Goal: Task Accomplishment & Management: Manage account settings

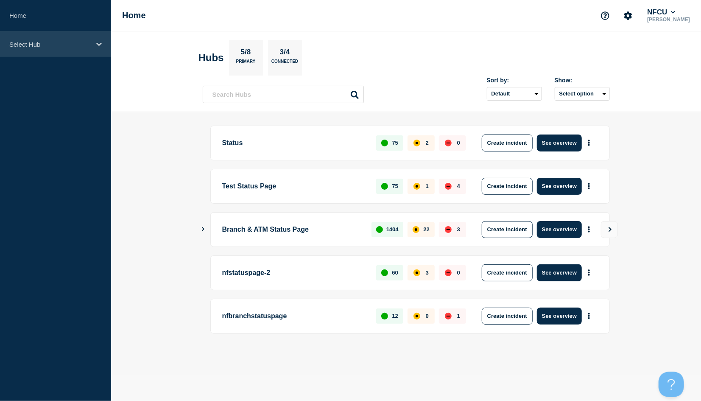
click at [50, 43] on p "Select Hub" at bounding box center [49, 44] width 81 height 7
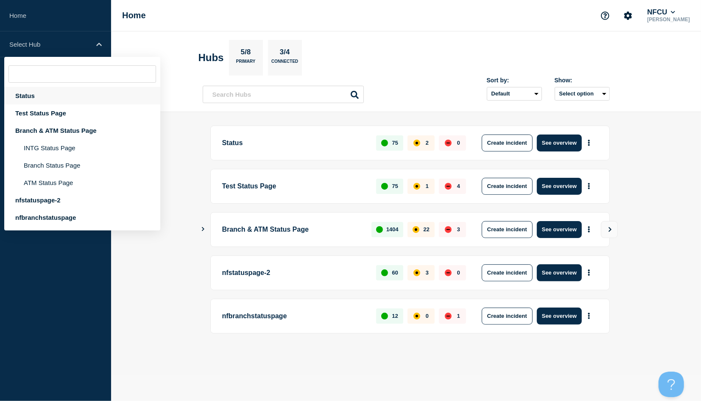
click at [46, 95] on div "Status" at bounding box center [82, 95] width 156 height 17
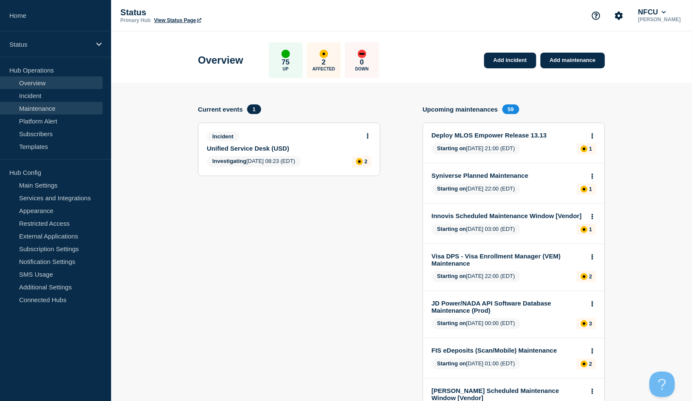
click at [44, 103] on link "Maintenance" at bounding box center [51, 108] width 103 height 13
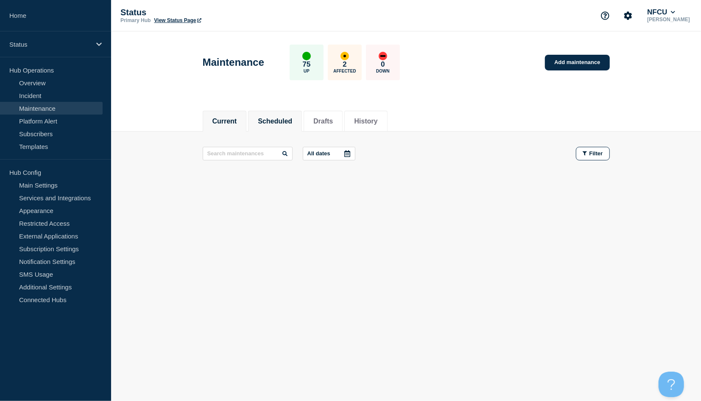
click at [292, 119] on button "Scheduled" at bounding box center [275, 121] width 34 height 8
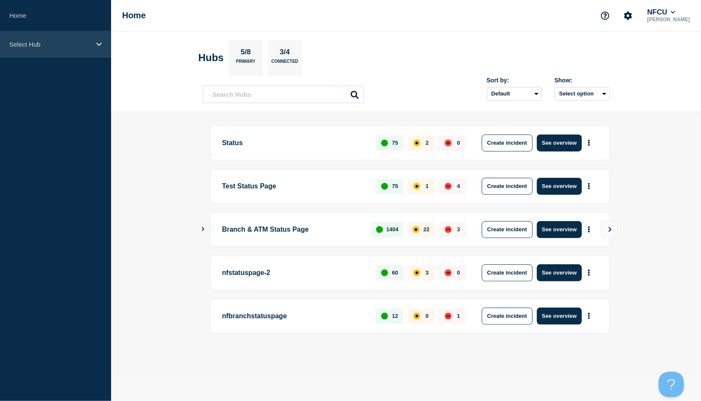
click at [45, 46] on p "Select Hub" at bounding box center [49, 44] width 81 height 7
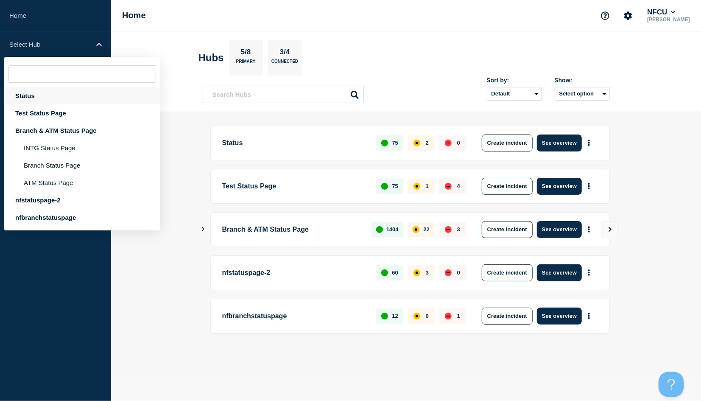
click at [33, 95] on div "Status" at bounding box center [82, 95] width 156 height 17
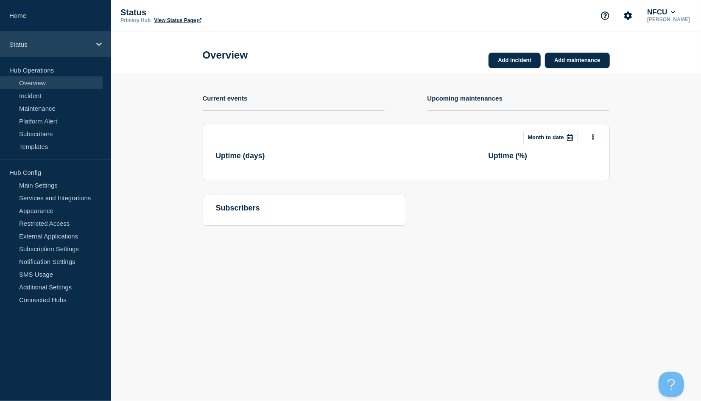
click at [39, 43] on p "Status" at bounding box center [49, 44] width 81 height 7
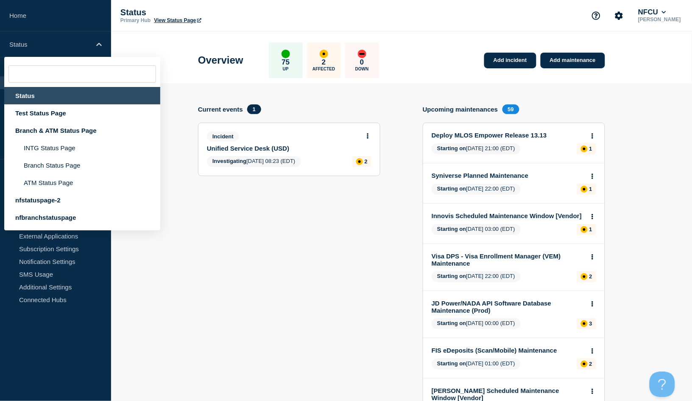
click at [113, 33] on header "Overview 75 Up 2 Affected 0 Down Add incident Add maintenance" at bounding box center [401, 57] width 581 height 52
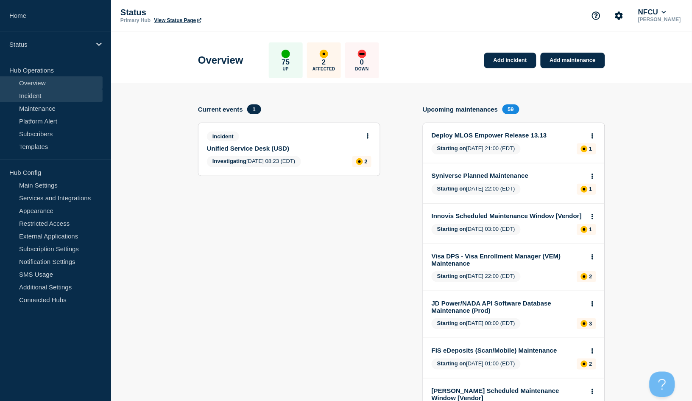
drag, startPoint x: 39, startPoint y: 106, endPoint x: 36, endPoint y: 92, distance: 14.2
click at [39, 106] on link "Maintenance" at bounding box center [51, 108] width 103 height 13
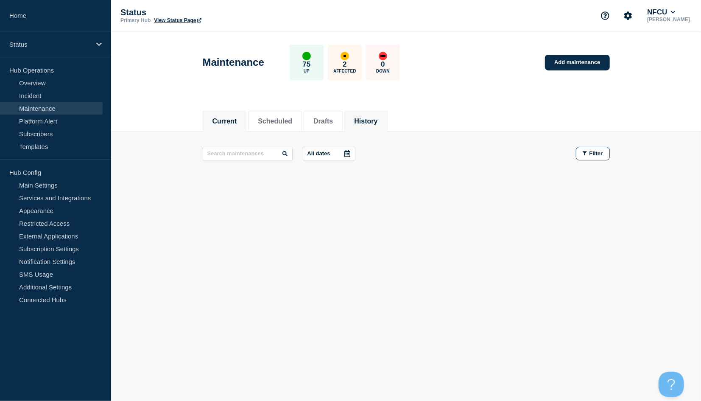
click at [375, 122] on button "History" at bounding box center [365, 121] width 23 height 8
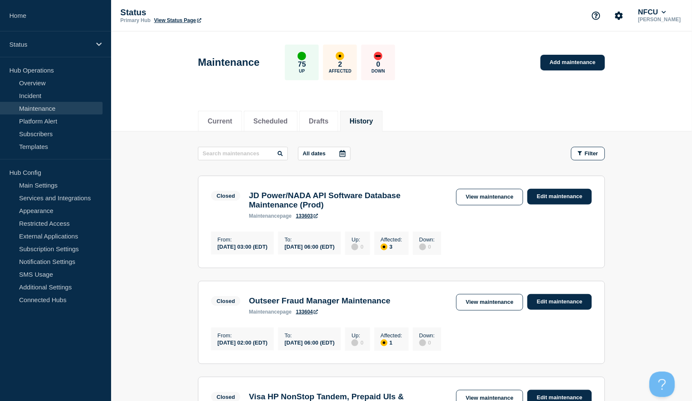
drag, startPoint x: 376, startPoint y: 123, endPoint x: 347, endPoint y: 132, distance: 30.0
click at [373, 122] on button "History" at bounding box center [361, 121] width 23 height 8
click at [211, 157] on input "text" at bounding box center [243, 154] width 90 height 14
click at [211, 153] on input "text" at bounding box center [243, 154] width 90 height 14
type input "kofax"
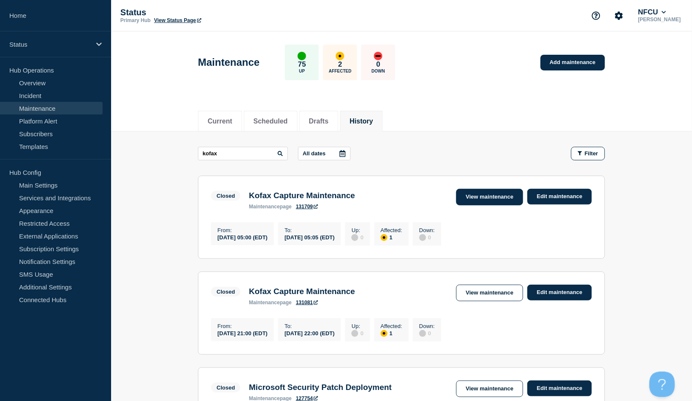
click at [479, 194] on link "View maintenance" at bounding box center [489, 197] width 67 height 17
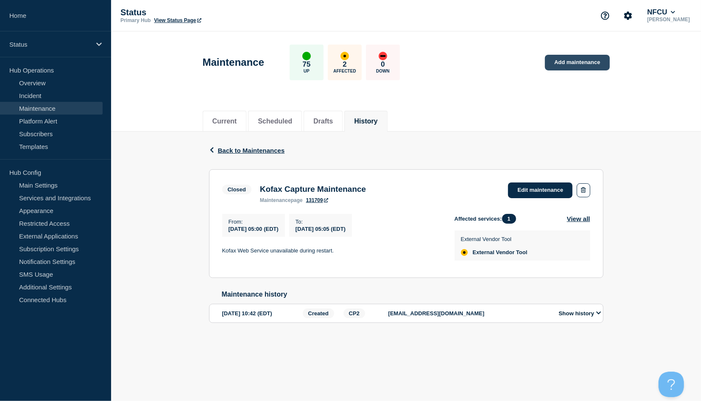
click at [525, 62] on link "Add maintenance" at bounding box center [577, 63] width 64 height 16
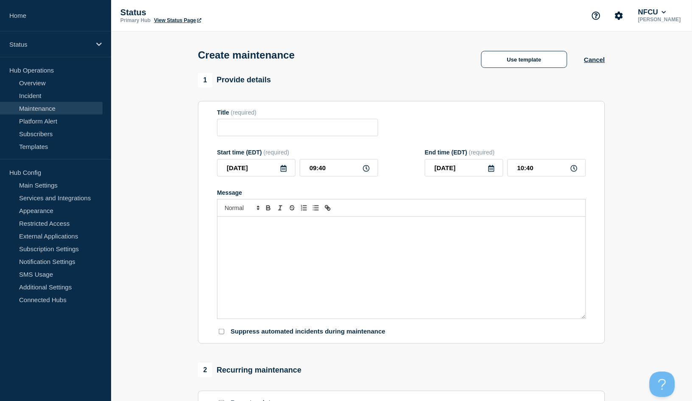
checkbox input "true"
click at [297, 126] on input "Title" at bounding box center [297, 127] width 161 height 17
type input "Kofax Maintenance"
click at [454, 115] on div "Title (required) Kofax Maintenance" at bounding box center [401, 123] width 369 height 28
click at [284, 171] on icon at bounding box center [283, 168] width 7 height 7
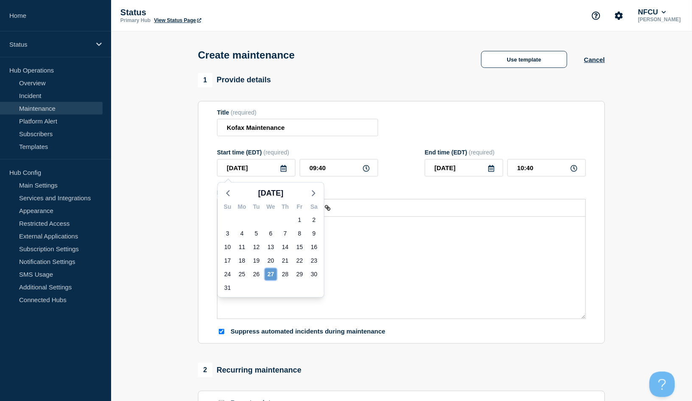
click at [271, 271] on div "27" at bounding box center [271, 274] width 12 height 12
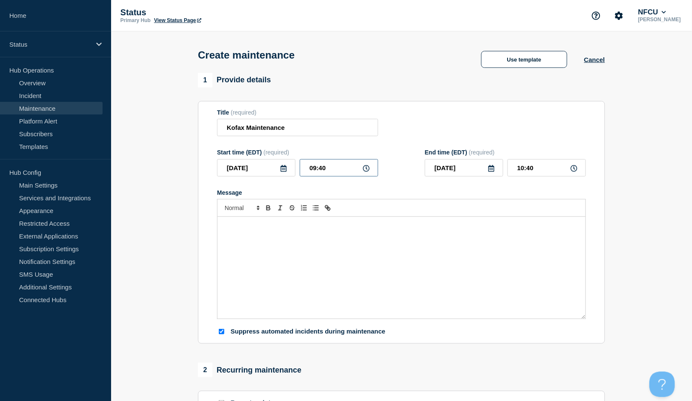
drag, startPoint x: 333, startPoint y: 168, endPoint x: 211, endPoint y: 150, distance: 123.4
click at [211, 150] on section "Title (required) Kofax Maintenance Start time (EDT) (required) 2025-08-27 09:40…" at bounding box center [401, 222] width 407 height 243
type input "23:00"
type input "2025-08-28"
type input "00:00"
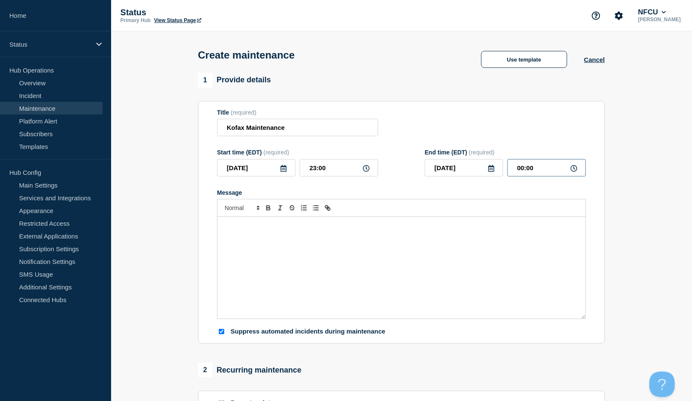
click at [525, 165] on input "00:00" at bounding box center [547, 167] width 78 height 17
click at [491, 170] on icon at bounding box center [492, 168] width 6 height 7
click at [479, 274] on div "27" at bounding box center [478, 274] width 12 height 12
type input "2025-08-27"
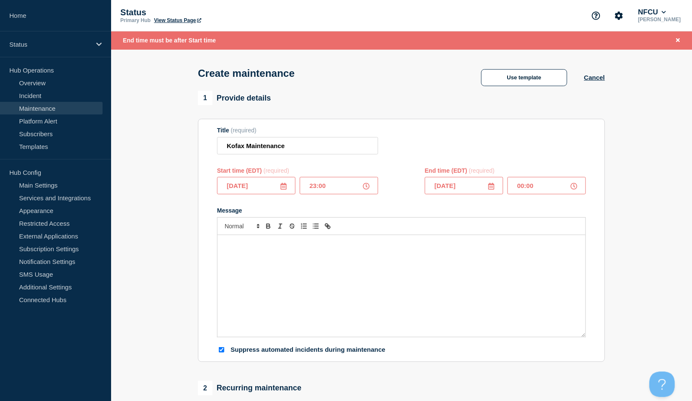
click at [525, 184] on input "00:00" at bounding box center [547, 185] width 78 height 17
drag, startPoint x: 547, startPoint y: 184, endPoint x: 442, endPoint y: 158, distance: 108.0
click at [442, 166] on form "Title (required) Kofax Maintenance Start time (EDT) (required) 2025-08-27 23:00…" at bounding box center [401, 240] width 369 height 227
type input "23:30"
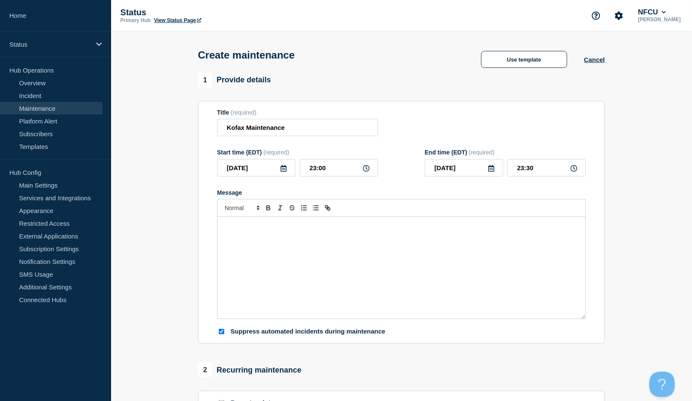
click at [436, 147] on form "Title (required) Kofax Maintenance Start time (EDT) (required) 2025-08-27 23:00…" at bounding box center [401, 222] width 369 height 227
click at [335, 243] on div "Message" at bounding box center [402, 268] width 368 height 102
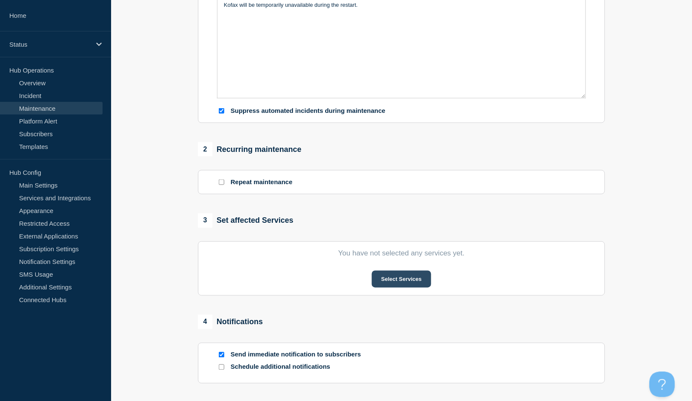
scroll to position [226, 0]
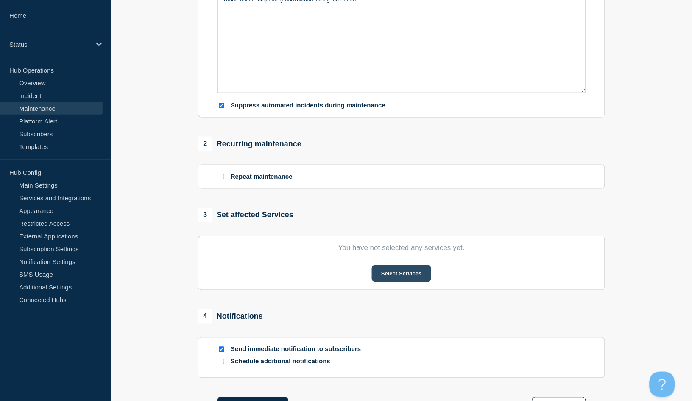
click at [404, 278] on button "Select Services" at bounding box center [401, 273] width 59 height 17
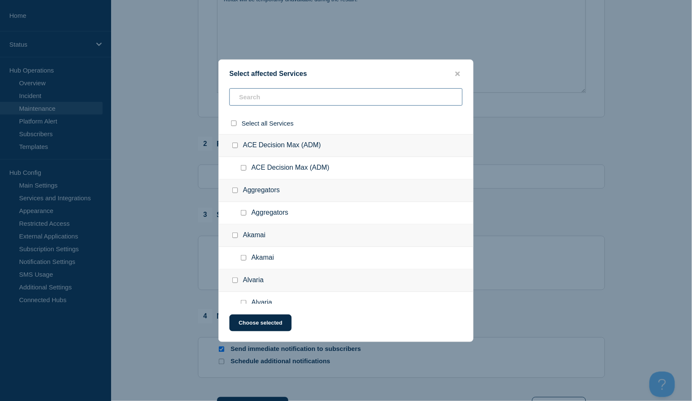
click at [263, 90] on input "text" at bounding box center [345, 96] width 233 height 17
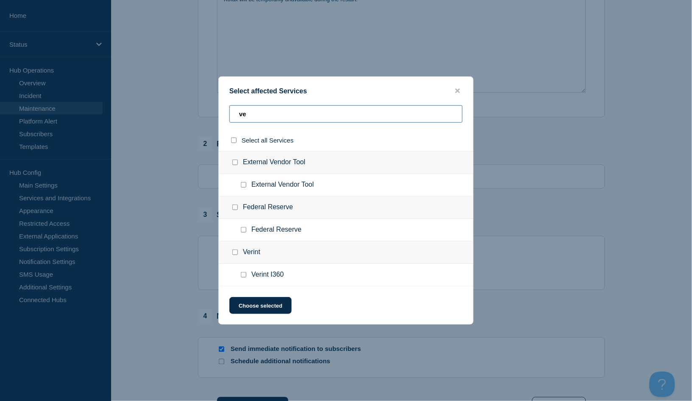
type input "ve"
click at [234, 164] on input "External Vendor Tool checkbox" at bounding box center [235, 162] width 6 height 6
checkbox input "true"
click at [268, 300] on button "Choose selected" at bounding box center [260, 305] width 62 height 17
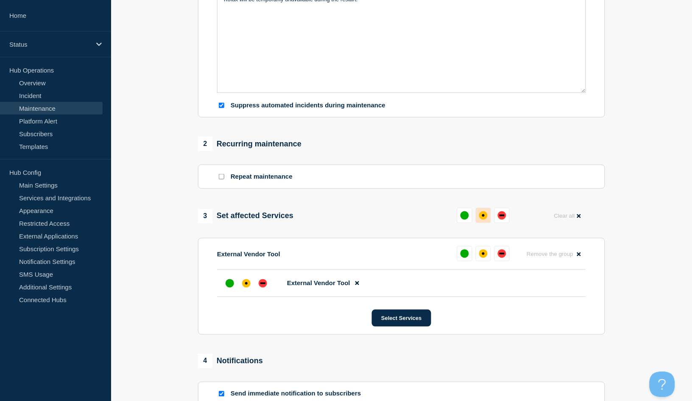
click at [484, 215] on div "affected" at bounding box center [483, 215] width 8 height 8
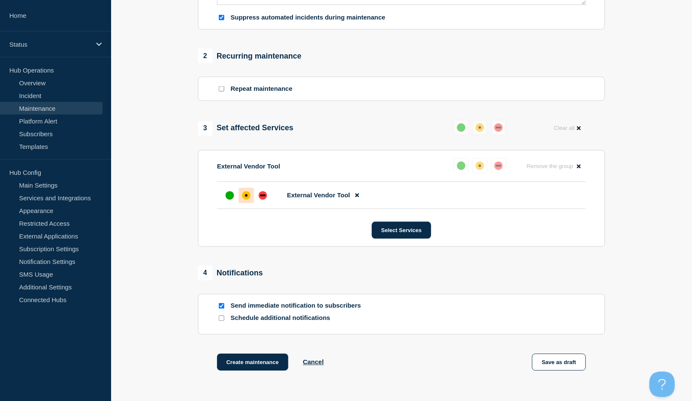
scroll to position [383, 0]
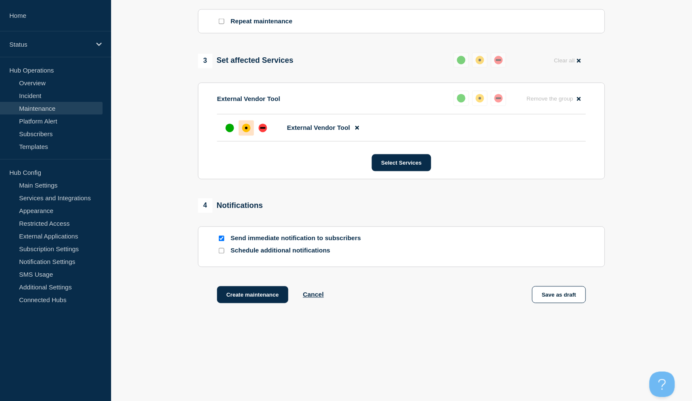
click at [220, 239] on input "Send immediate notification to subscribers" at bounding box center [222, 239] width 6 height 6
checkbox input "false"
click at [248, 294] on button "Create maintenance" at bounding box center [252, 294] width 71 height 17
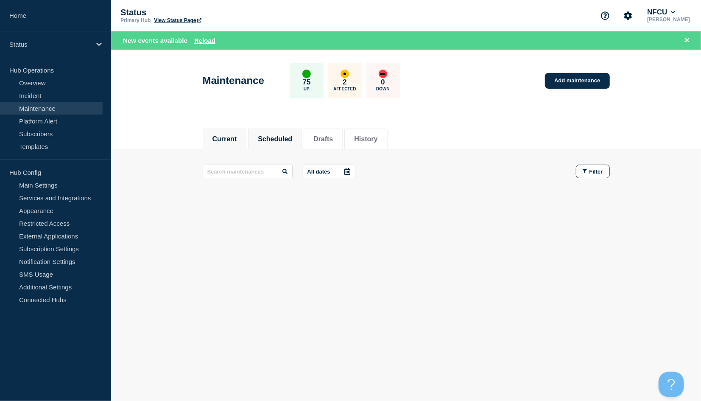
click at [283, 135] on button "Scheduled" at bounding box center [275, 139] width 34 height 8
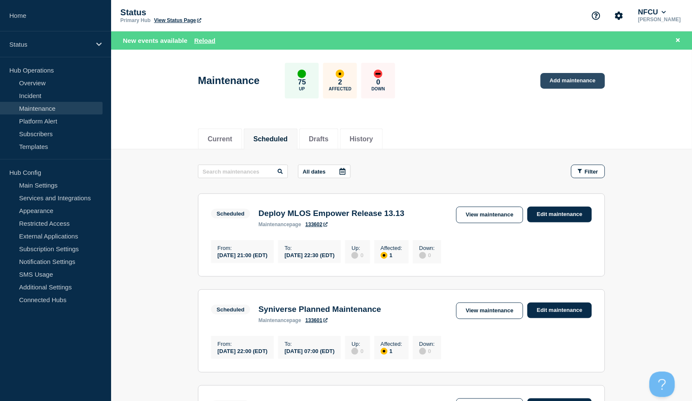
click at [525, 86] on link "Add maintenance" at bounding box center [573, 81] width 64 height 16
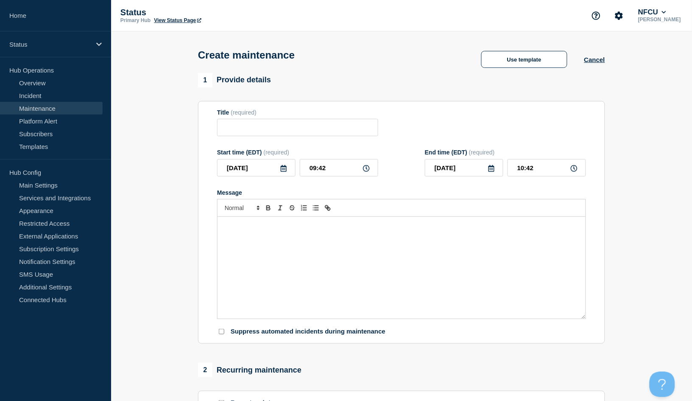
checkbox input "true"
click at [525, 60] on button "Use template" at bounding box center [524, 59] width 86 height 17
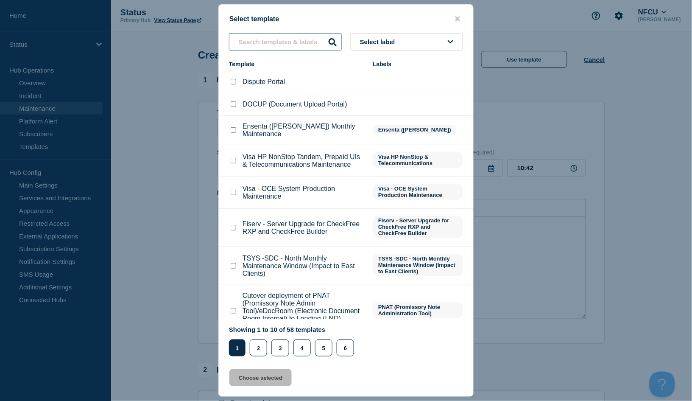
click at [277, 35] on input "text" at bounding box center [285, 41] width 113 height 17
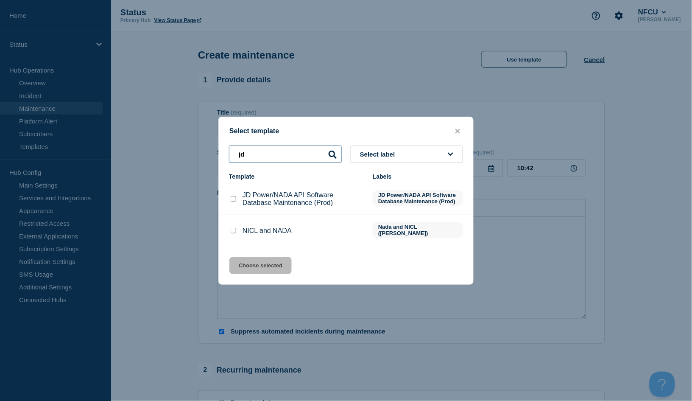
type input "jd"
click at [232, 201] on input "JD Power/NADA API Software Database Maintenance (Prod) checkbox" at bounding box center [234, 199] width 6 height 6
checkbox input "true"
click at [251, 258] on button "Choose selected" at bounding box center [260, 265] width 62 height 17
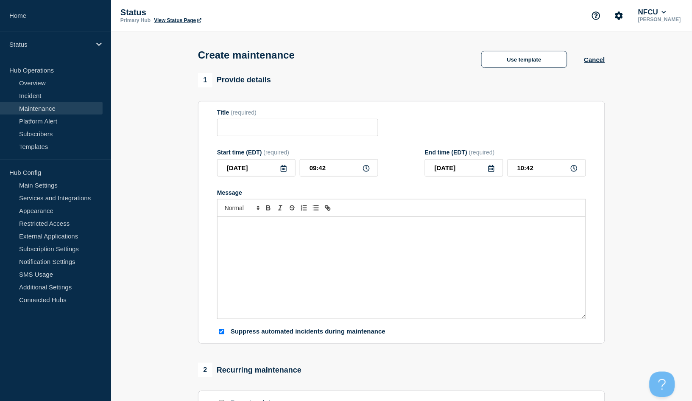
type input "JD Power/NADA API Software Database Maintenance (Prod)"
checkbox input "false"
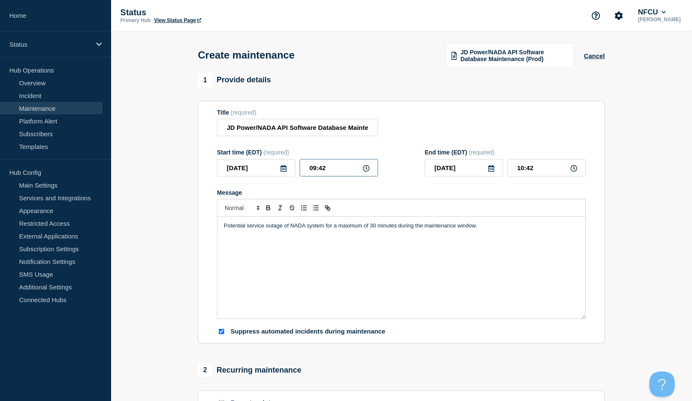
click at [330, 168] on input "09:42" at bounding box center [339, 167] width 78 height 17
drag, startPoint x: 340, startPoint y: 169, endPoint x: 292, endPoint y: 164, distance: 48.7
click at [292, 164] on div "2025-08-27 09:42" at bounding box center [297, 167] width 161 height 17
type input "03:00"
click at [525, 123] on div "Title (required) JD Power/NADA API Software Database Maintenance (Prod)" at bounding box center [401, 123] width 369 height 28
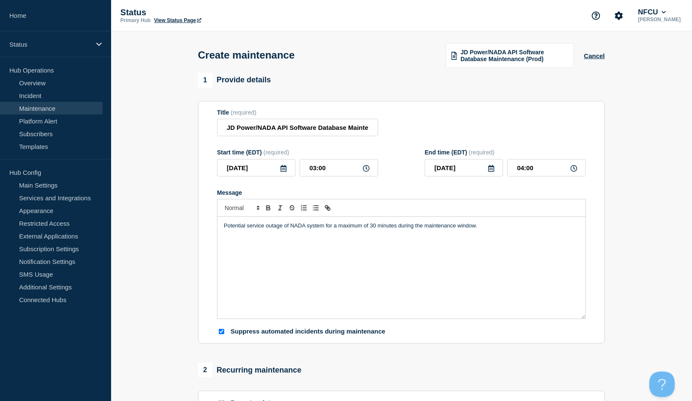
click at [525, 158] on div "End time (EDT) (required) 2025-08-27 04:00" at bounding box center [505, 163] width 161 height 28
click at [525, 168] on input "04:00" at bounding box center [547, 167] width 78 height 17
drag, startPoint x: 548, startPoint y: 170, endPoint x: 486, endPoint y: 162, distance: 62.0
click at [486, 162] on div "2025-08-27 04:00" at bounding box center [505, 167] width 161 height 17
type input "06:00"
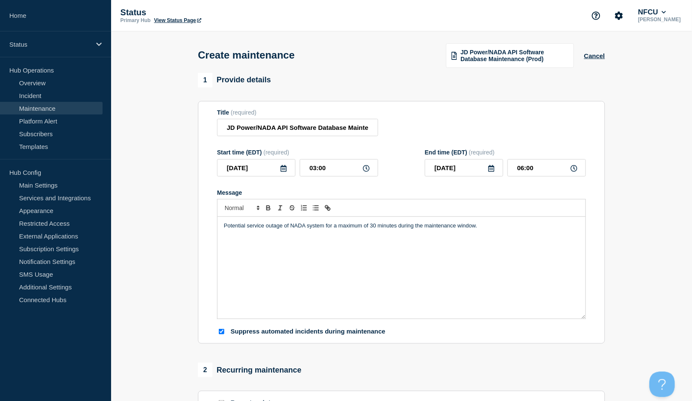
click at [477, 134] on div "Title (required) JD Power/NADA API Software Database Maintenance (Prod)" at bounding box center [401, 123] width 369 height 28
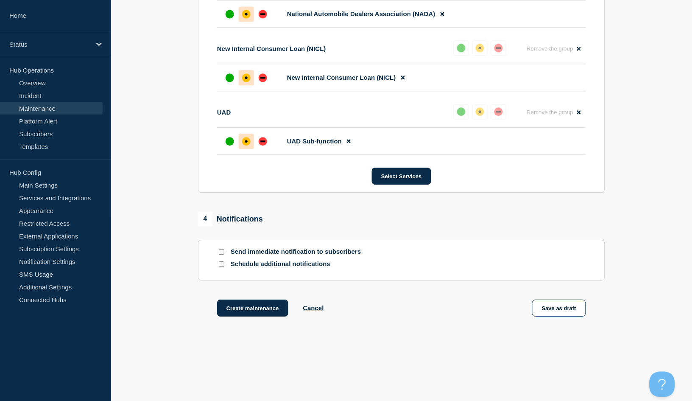
scroll to position [511, 0]
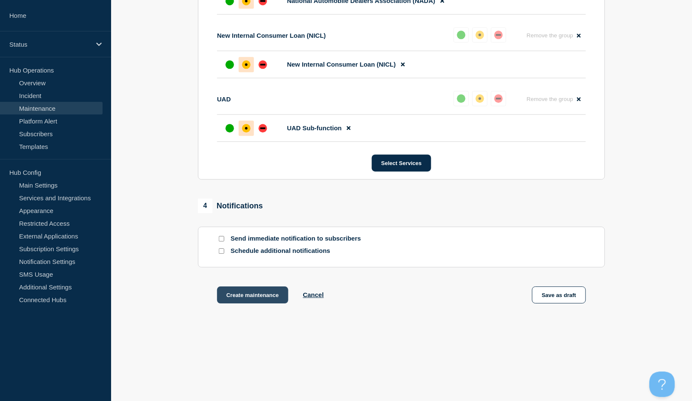
click at [241, 295] on button "Create maintenance" at bounding box center [252, 294] width 71 height 17
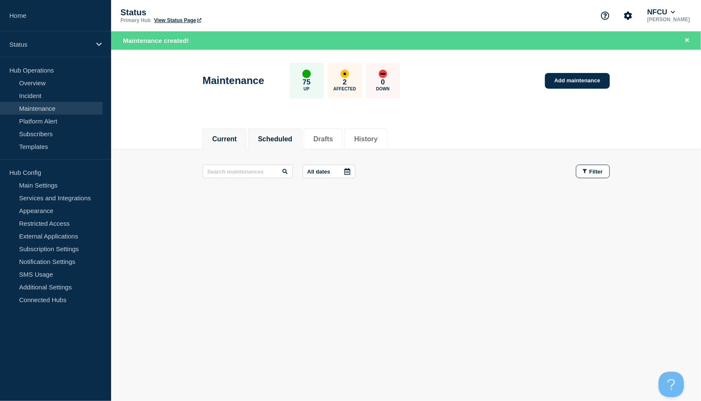
click at [272, 140] on button "Scheduled" at bounding box center [275, 139] width 34 height 8
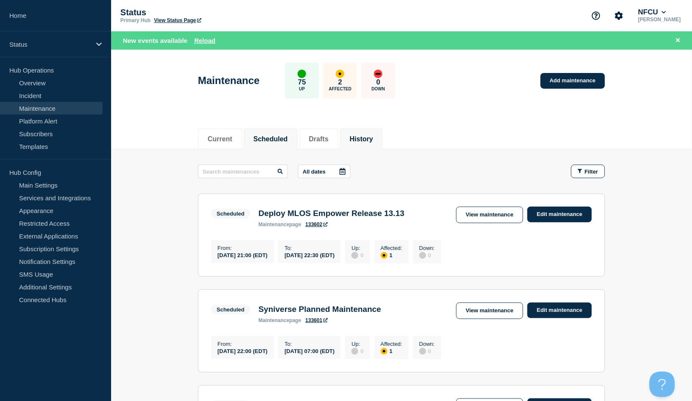
click at [378, 131] on li "History" at bounding box center [361, 139] width 43 height 21
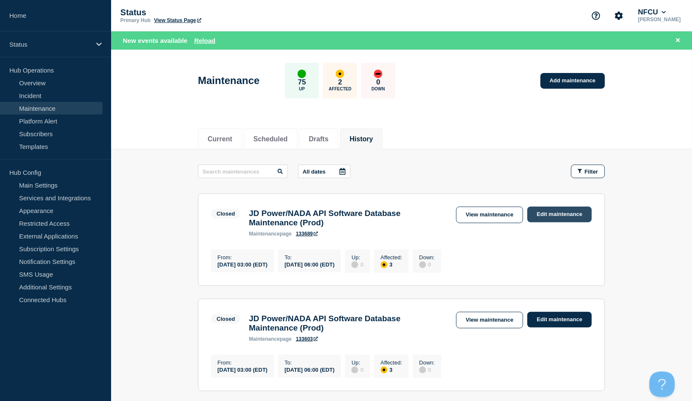
click at [525, 217] on link "Edit maintenance" at bounding box center [560, 215] width 64 height 16
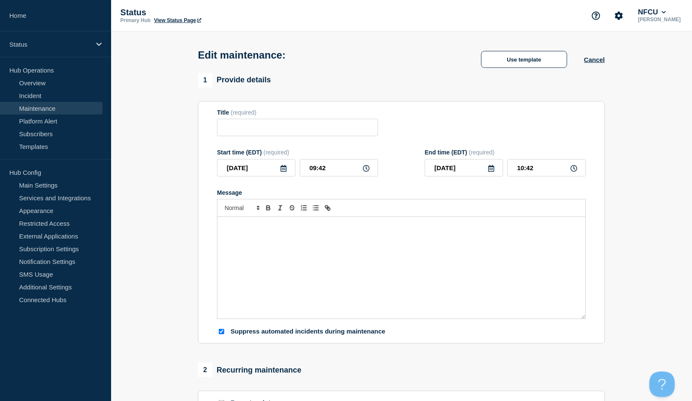
type input "JD Power/NADA API Software Database Maintenance (Prod)"
type input "03:00"
type input "06:00"
checkbox input "true"
checkbox input "false"
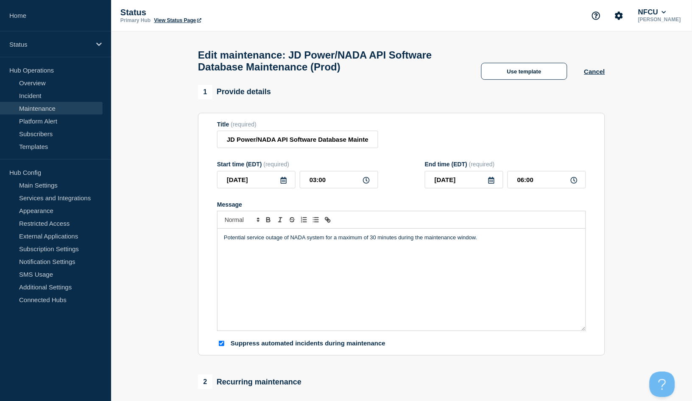
click at [525, 71] on div "Use template Cancel" at bounding box center [534, 71] width 141 height 17
click at [525, 75] on button "Cancel" at bounding box center [594, 71] width 21 height 7
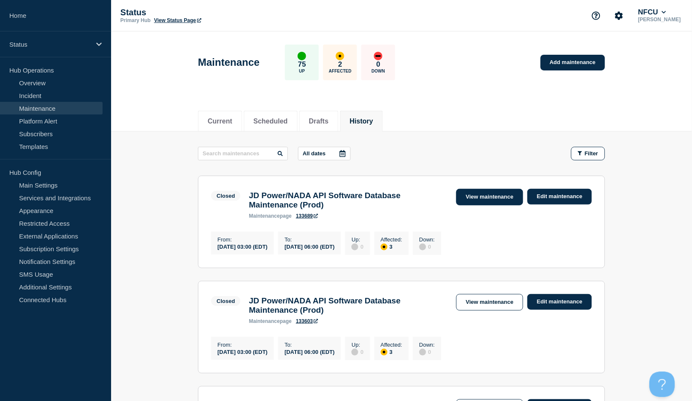
click at [473, 200] on link "View maintenance" at bounding box center [489, 197] width 67 height 17
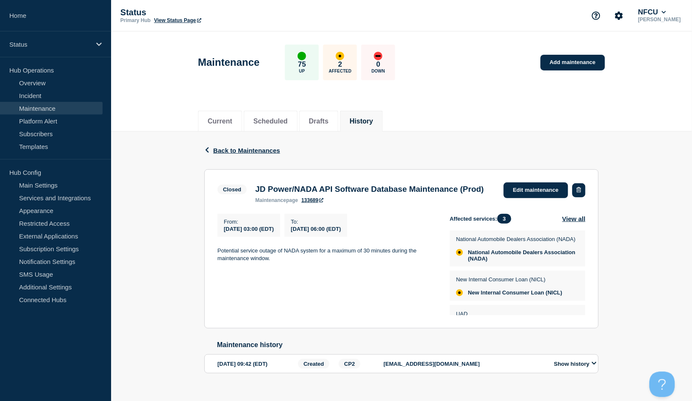
click at [525, 196] on button "button" at bounding box center [579, 190] width 13 height 14
